Goal: Find specific page/section: Find specific page/section

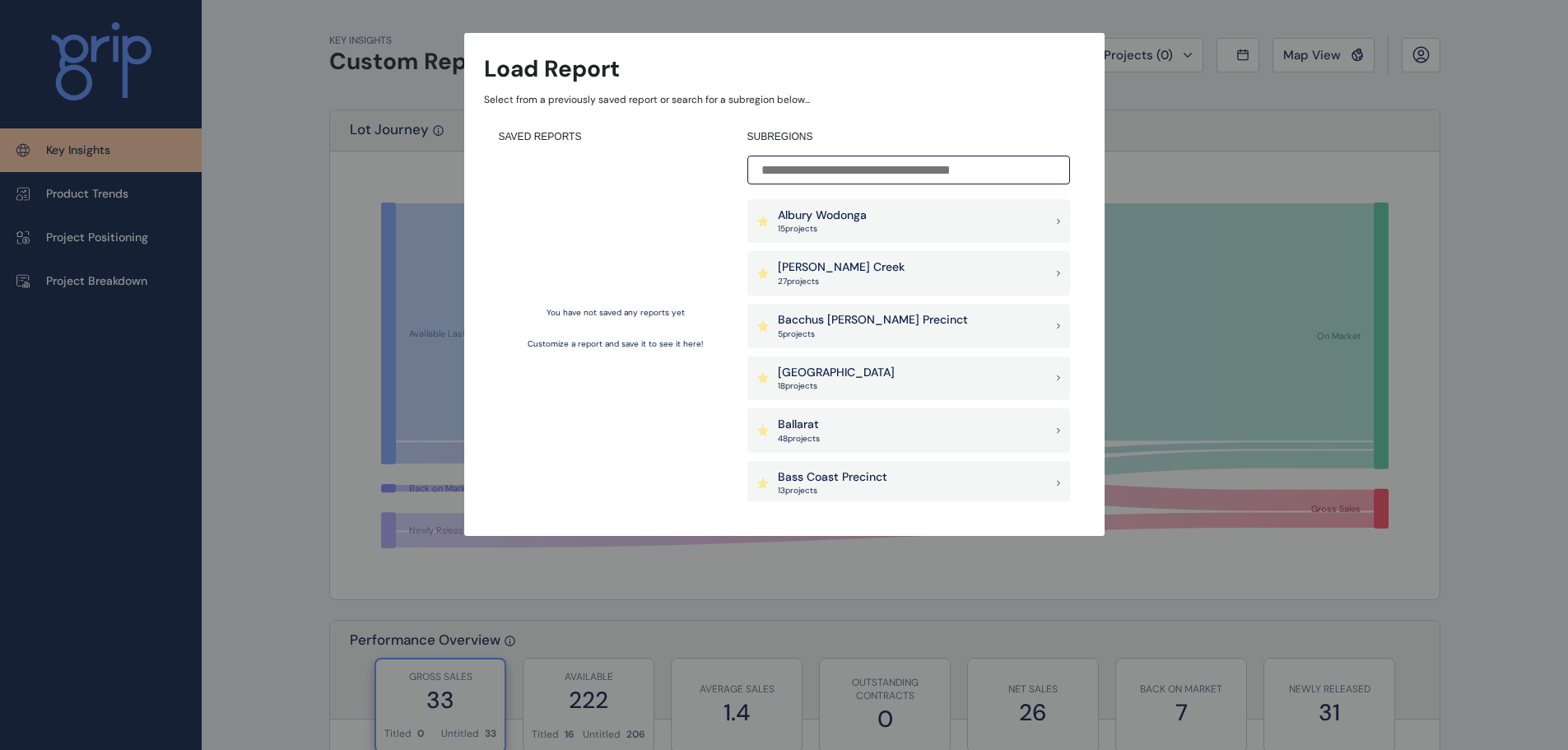
click at [878, 210] on div "Albury Wodonga 15 project s" at bounding box center [909, 221] width 323 height 44
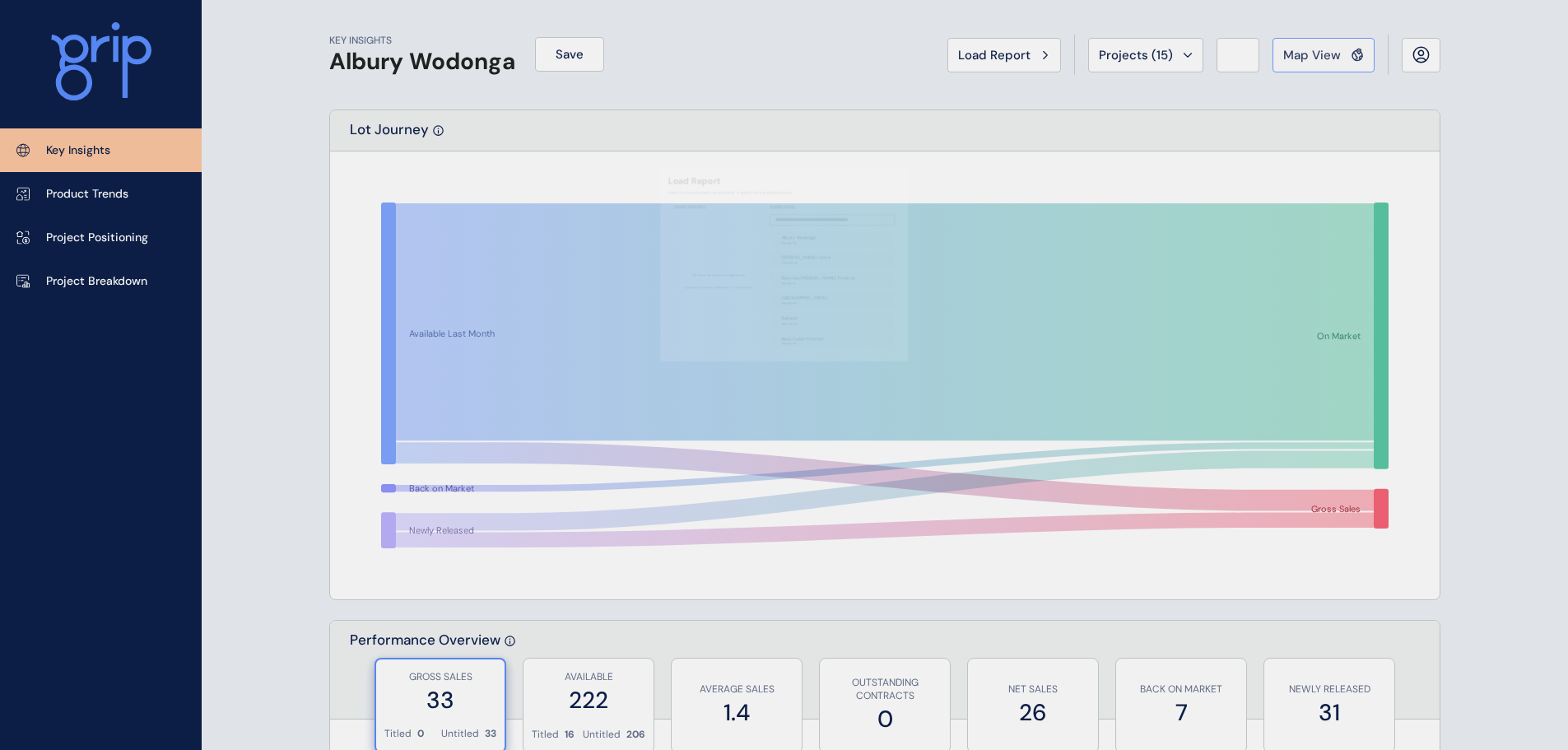
click at [1314, 50] on span "Map View" at bounding box center [1312, 55] width 57 height 17
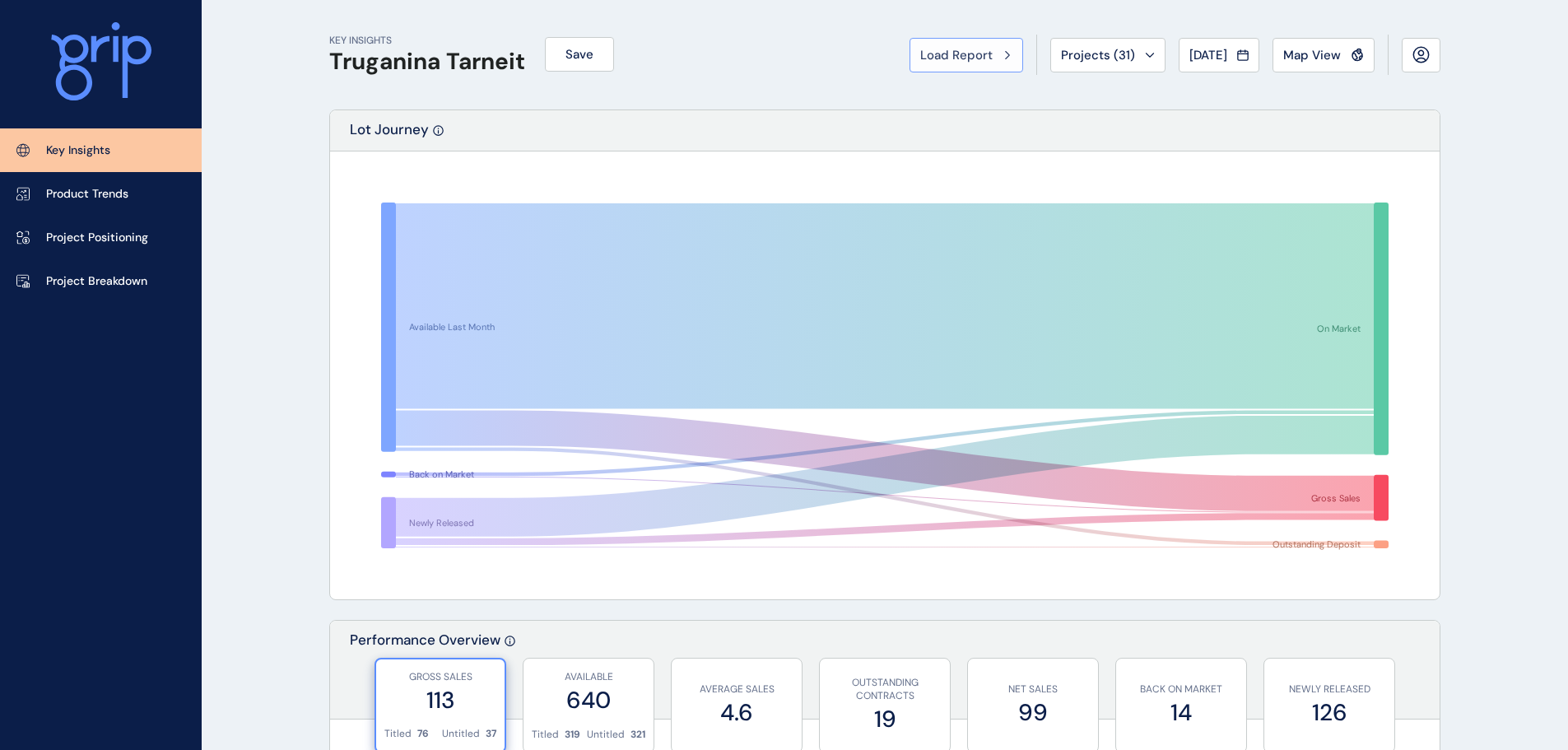
click at [1006, 55] on icon at bounding box center [1008, 55] width 4 height 7
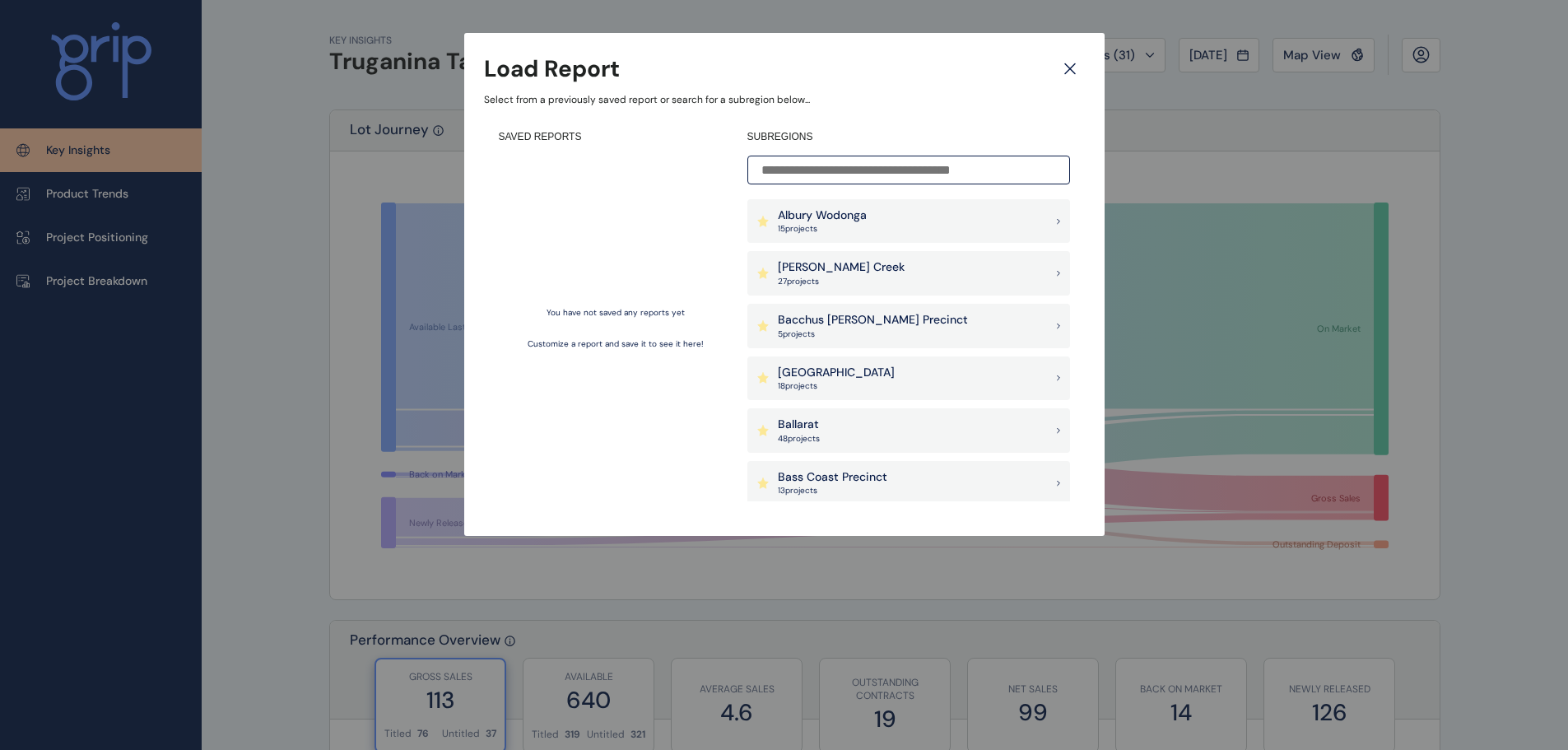
click at [1072, 70] on icon at bounding box center [1071, 69] width 30 height 29
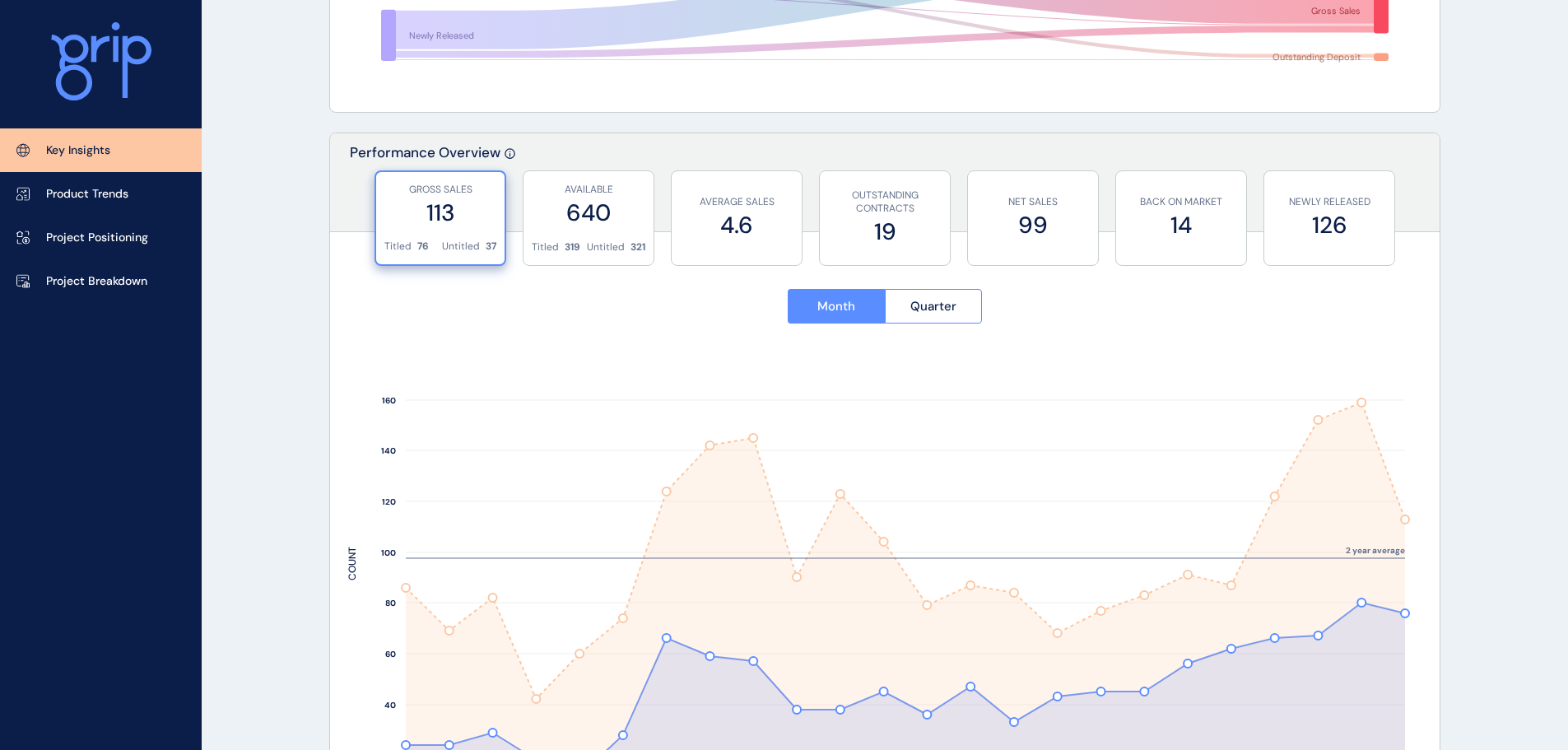
scroll to position [494, 0]
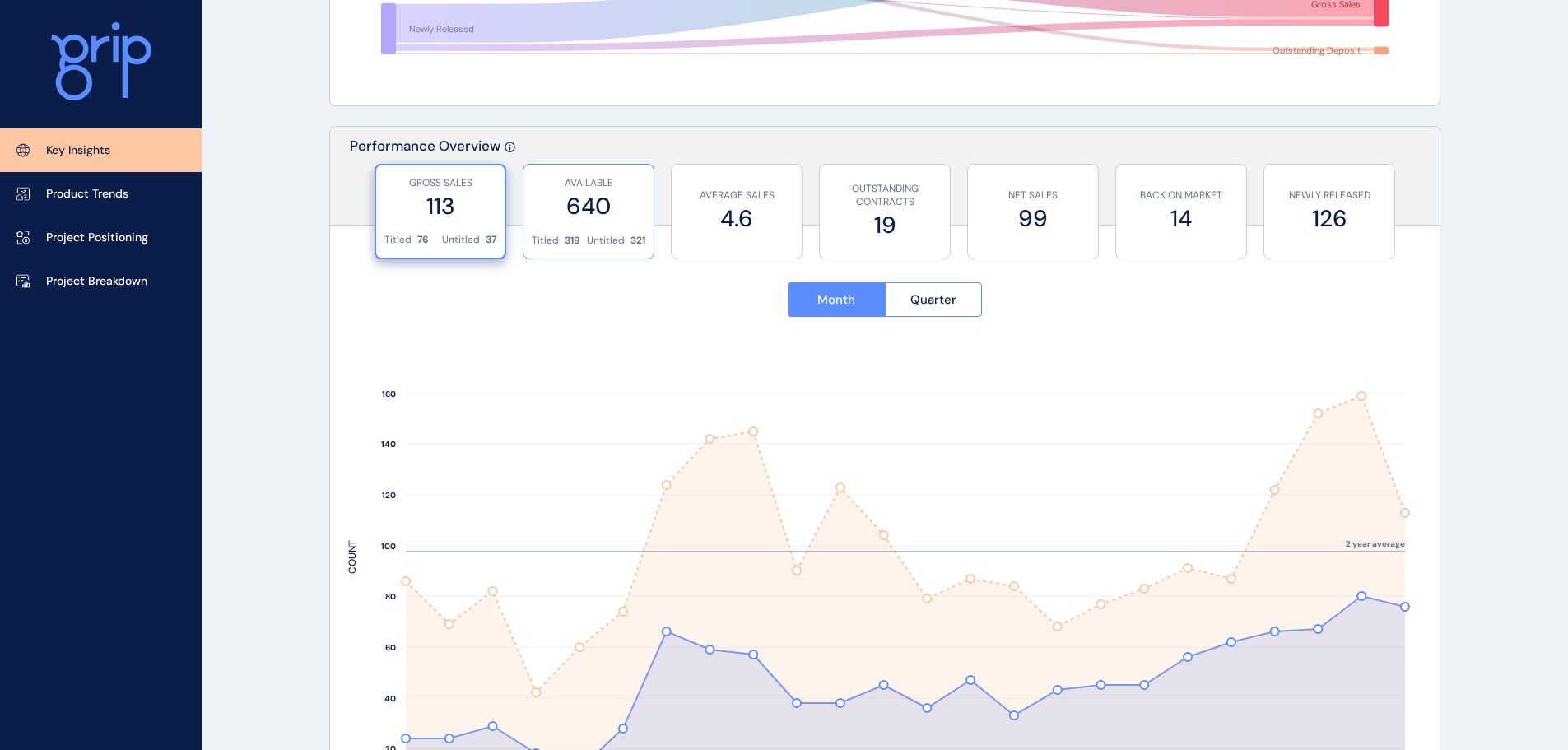
click at [600, 210] on label "640" at bounding box center [588, 206] width 114 height 32
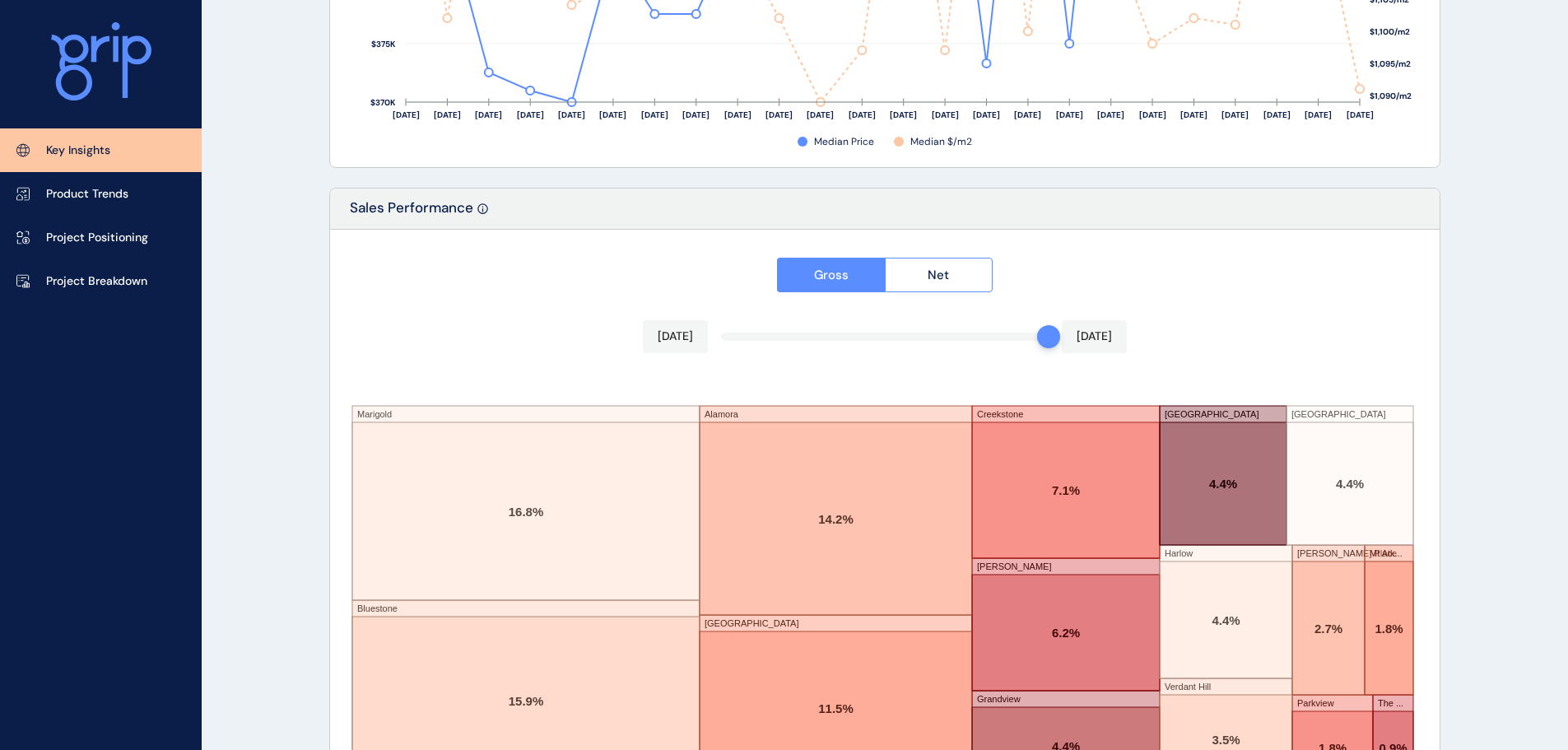
scroll to position [2716, 0]
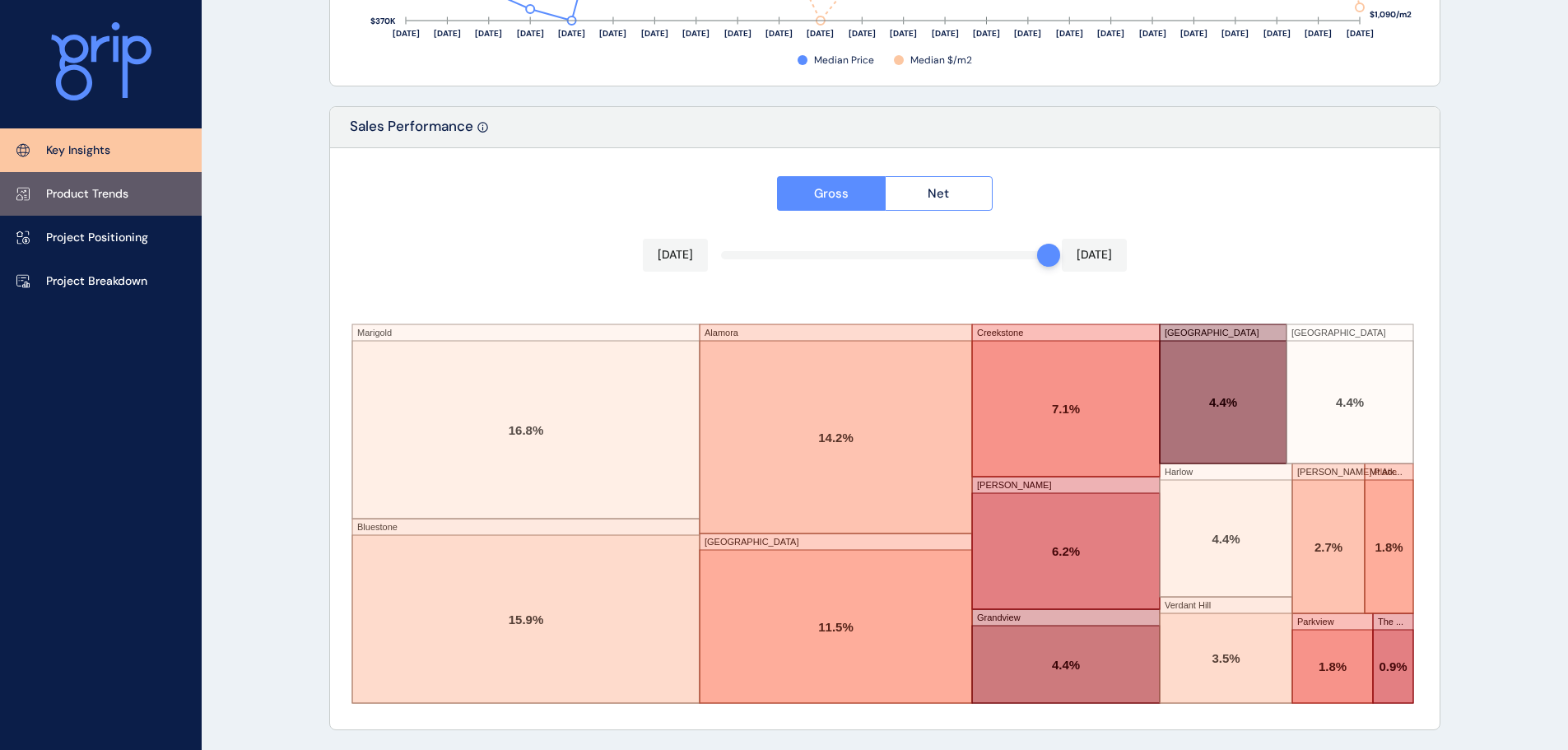
click at [112, 198] on p "Product Trends" at bounding box center [87, 194] width 83 height 17
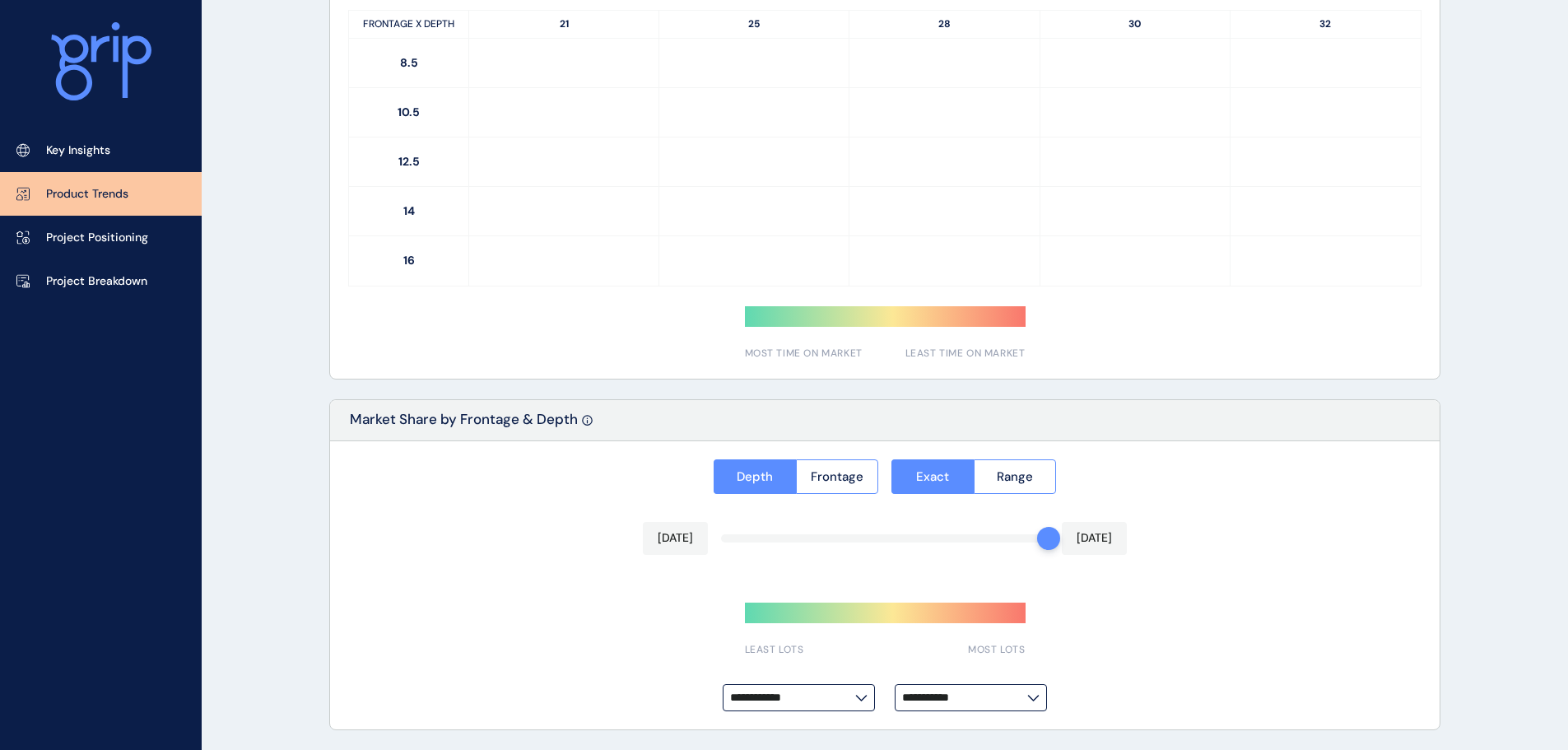
type input "**********"
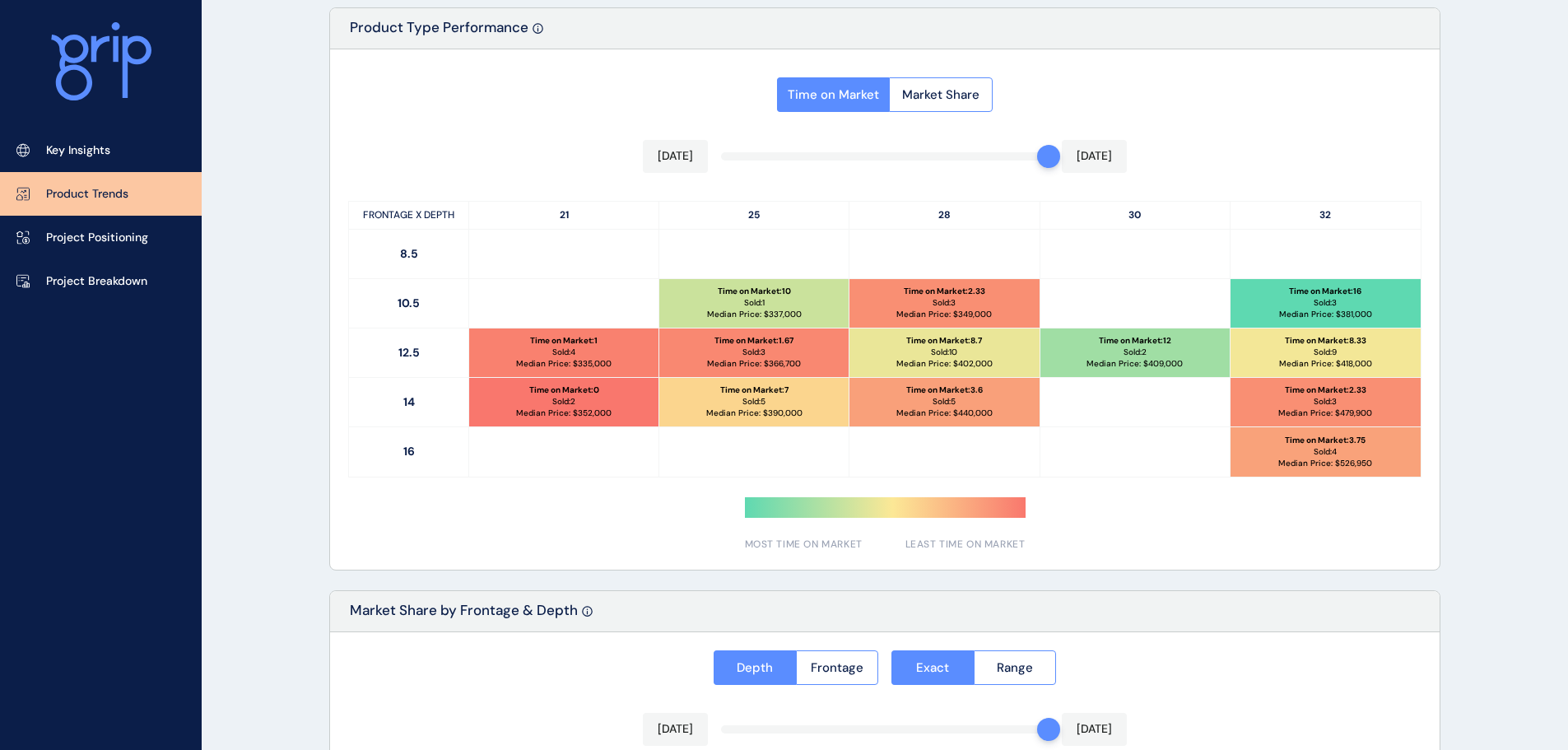
scroll to position [682, 0]
